Goal: Transaction & Acquisition: Book appointment/travel/reservation

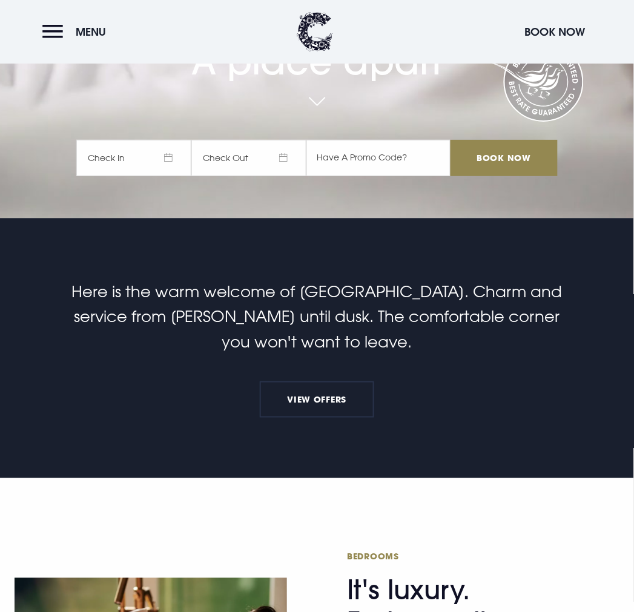
scroll to position [807, 0]
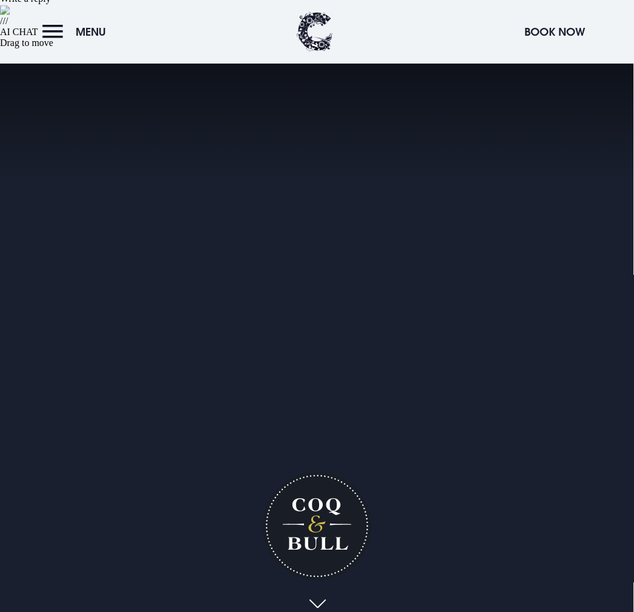
scroll to position [470, 0]
